Goal: Transaction & Acquisition: Subscribe to service/newsletter

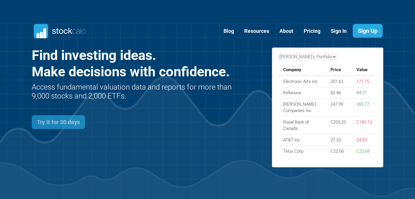
click at [62, 127] on link "Try it for 30 days" at bounding box center [58, 122] width 53 height 14
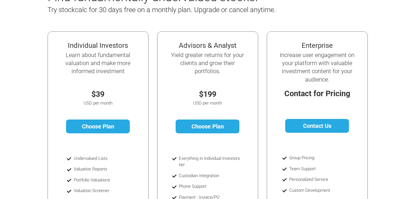
scroll to position [67, 0]
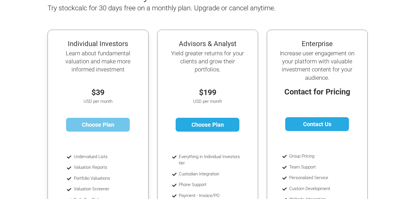
click at [121, 122] on link "Choose Plan" at bounding box center [98, 125] width 64 height 14
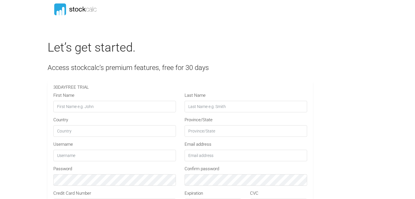
type input "SC30"
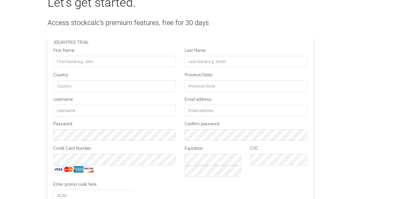
scroll to position [44, 0]
click at [84, 64] on input "First Name" at bounding box center [114, 63] width 122 height 12
type input "Desmond"
type input "Marryshow"
type input "Canada"
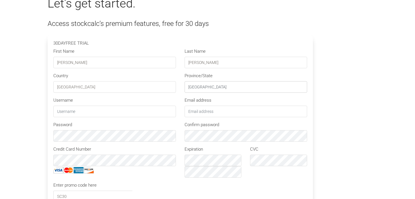
type input "Ontario"
type input "LessonsLearned"
type input "desmond.marryshow1@gmail.com"
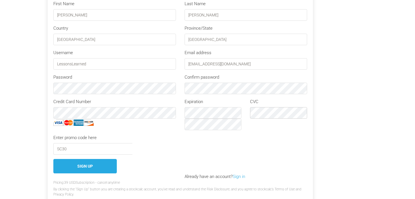
scroll to position [96, 0]
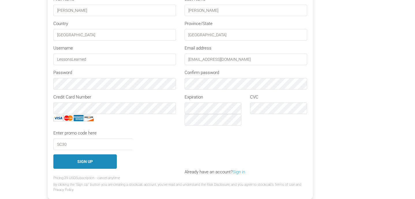
click at [100, 162] on button "Sign Up" at bounding box center [84, 161] width 63 height 15
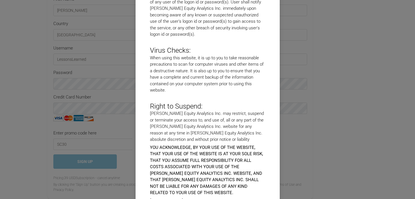
scroll to position [2505, 0]
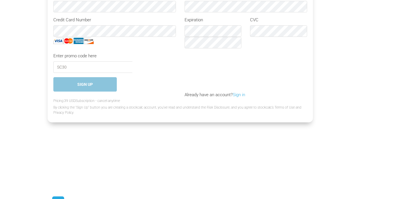
scroll to position [247, 0]
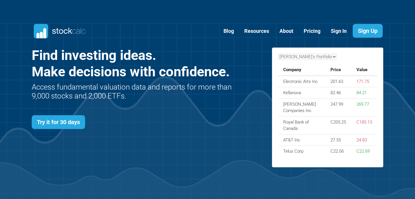
scroll to position [250, 369]
click at [340, 33] on link "Sign In" at bounding box center [338, 31] width 24 height 14
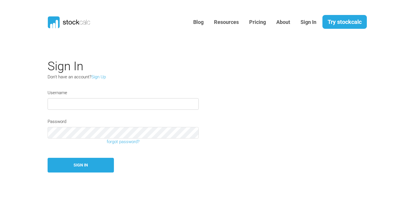
click at [69, 100] on input "text" at bounding box center [123, 104] width 151 height 12
type input "LessonsLearned"
click at [48, 158] on button "Sign In" at bounding box center [81, 165] width 66 height 15
click at [307, 24] on link "Sign In" at bounding box center [308, 22] width 24 height 14
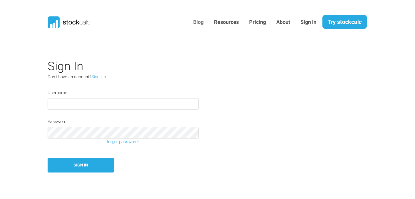
click at [202, 22] on link "Blog" at bounding box center [198, 22] width 19 height 14
click at [111, 101] on input "text" at bounding box center [123, 104] width 151 height 12
type input "LessonsLearned"
click at [48, 158] on button "Sign In" at bounding box center [81, 165] width 66 height 15
